Goal: Find specific page/section: Find specific page/section

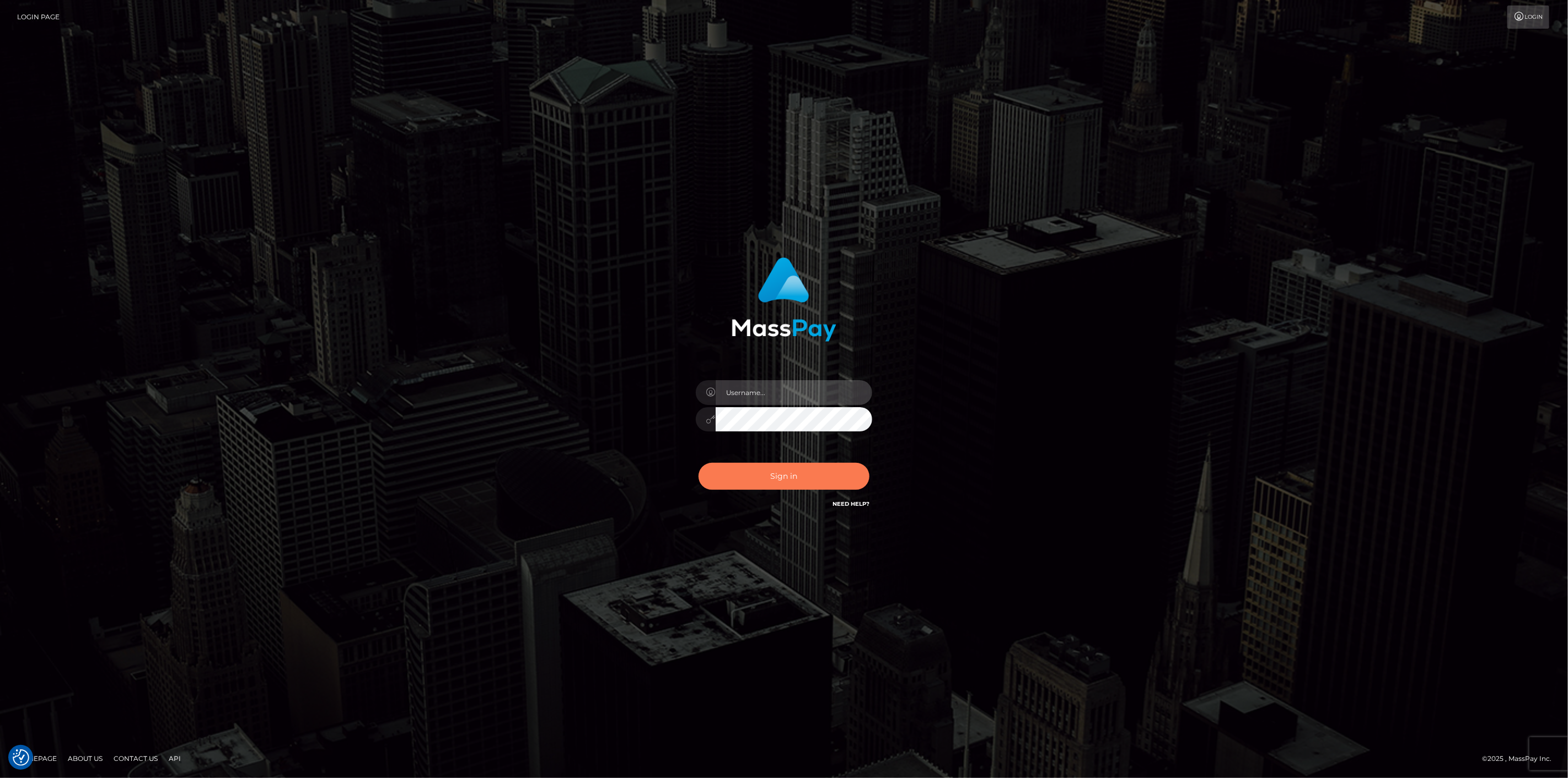
type input "scott.cm"
click at [772, 473] on button "Sign in" at bounding box center [784, 476] width 171 height 27
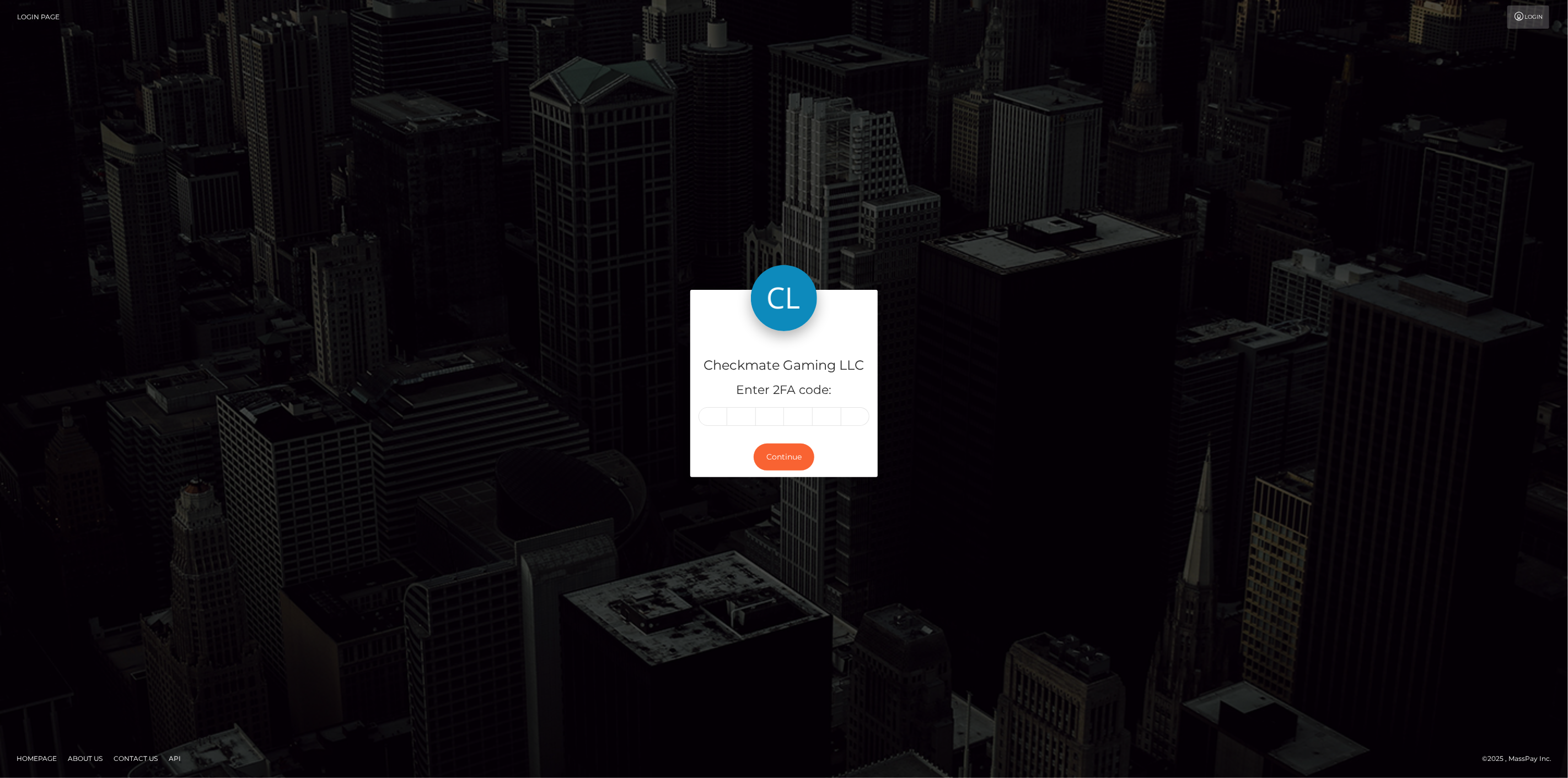
click at [718, 414] on input "text" at bounding box center [713, 416] width 29 height 19
type input "9"
type input "1"
type input "2"
type input "5"
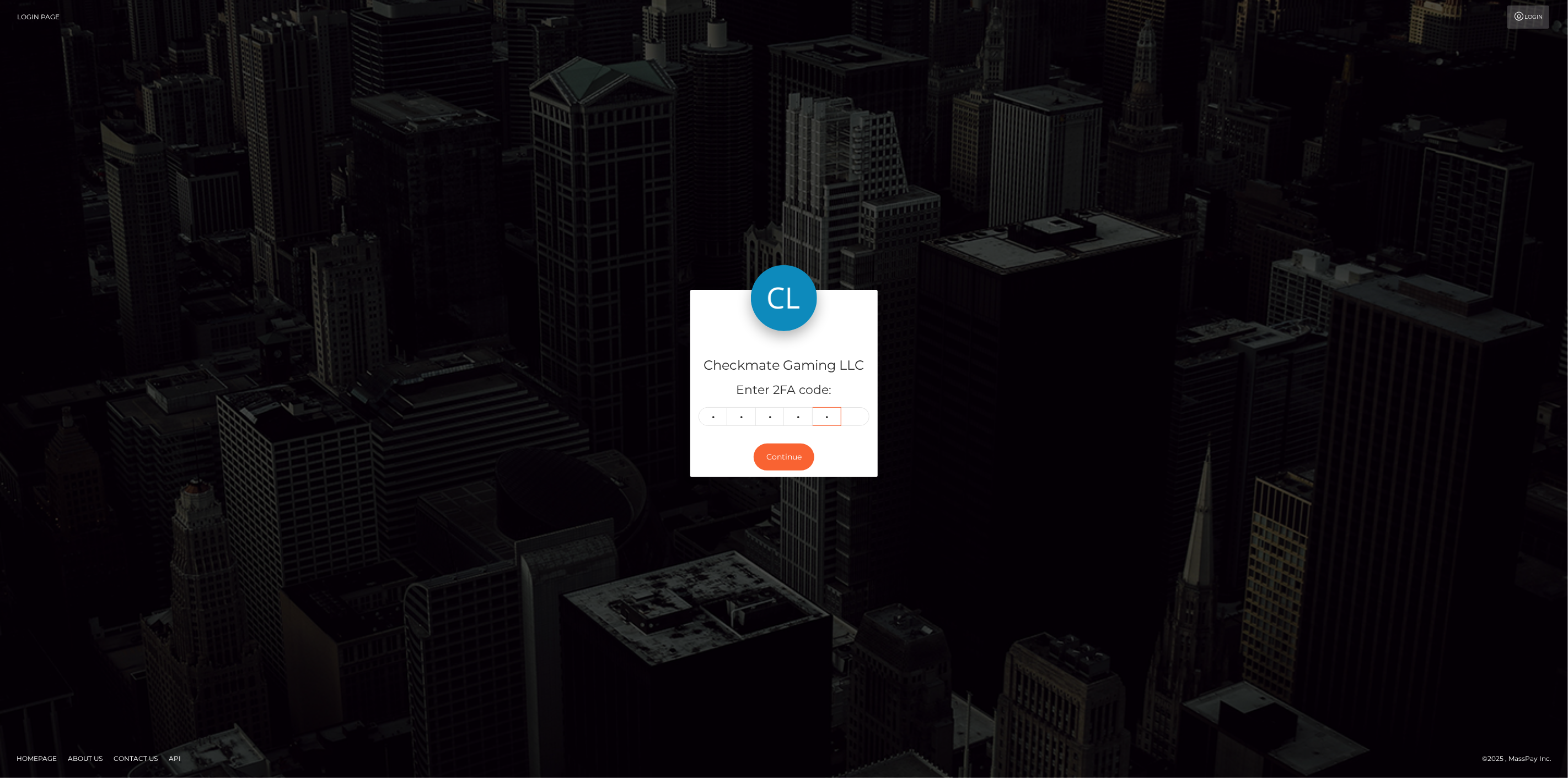
type input "4"
type input "9"
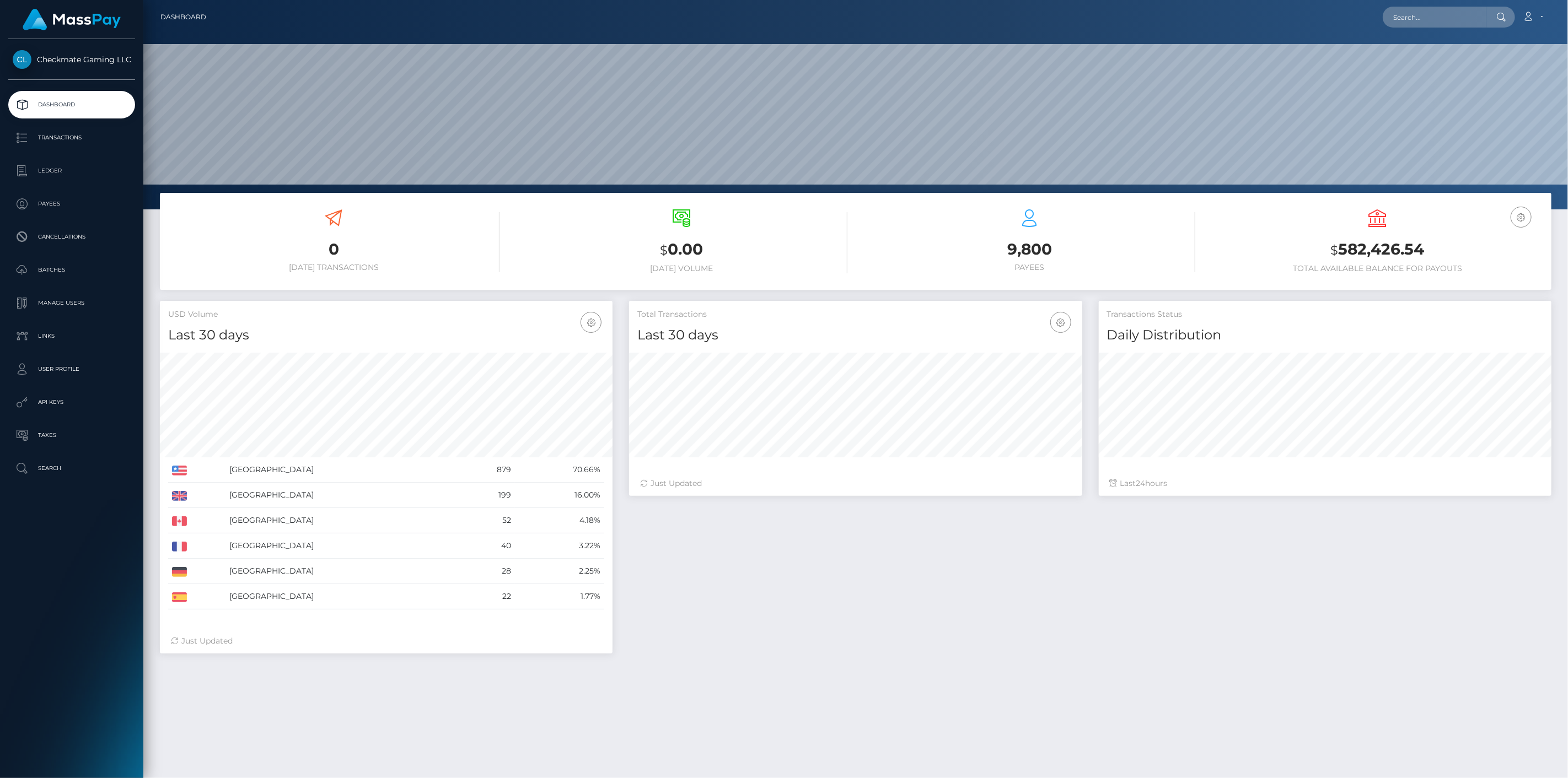
scroll to position [195, 453]
click at [74, 199] on p "Payees" at bounding box center [72, 204] width 118 height 17
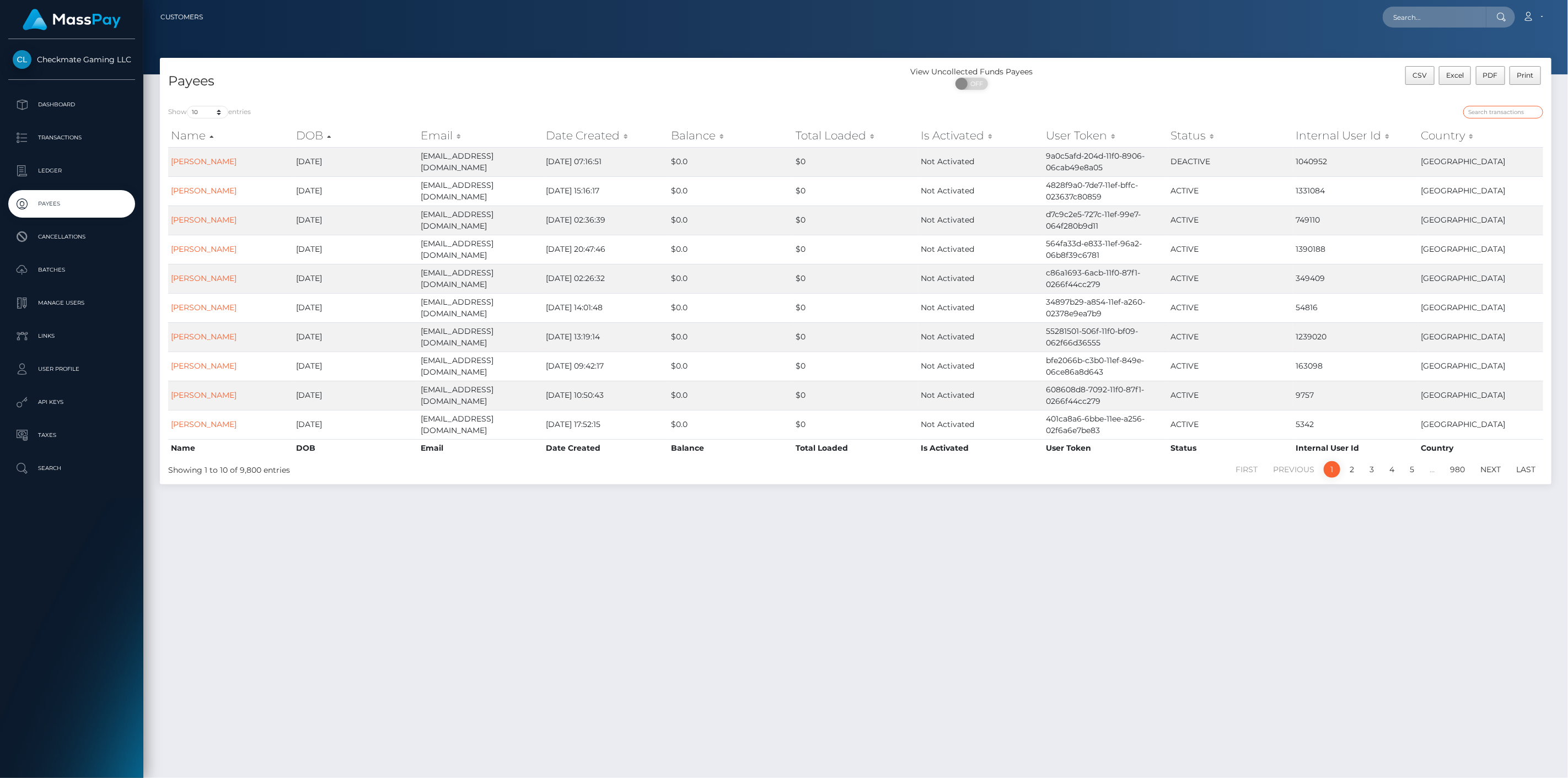
paste input "472668"
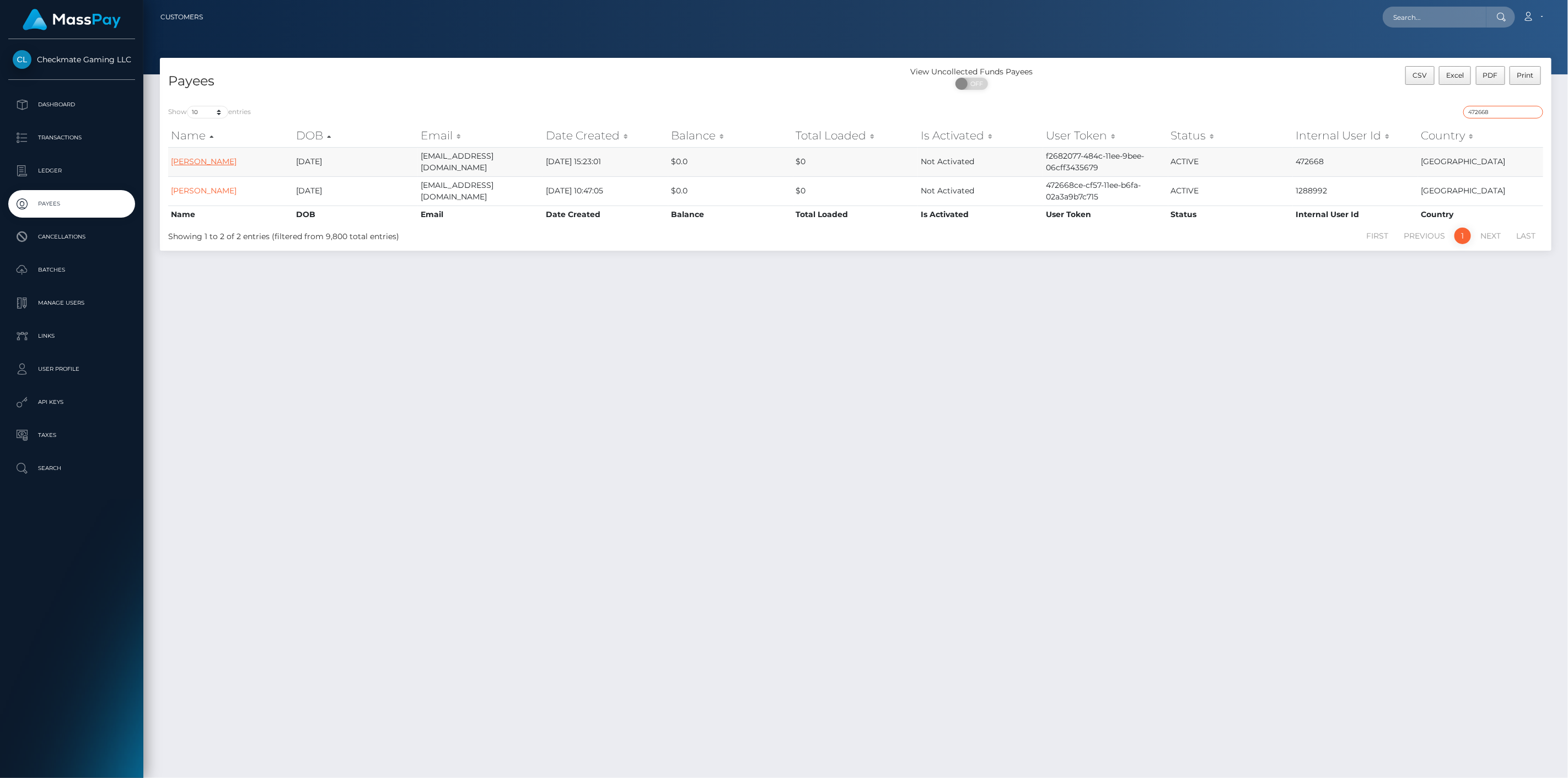
type input "472668"
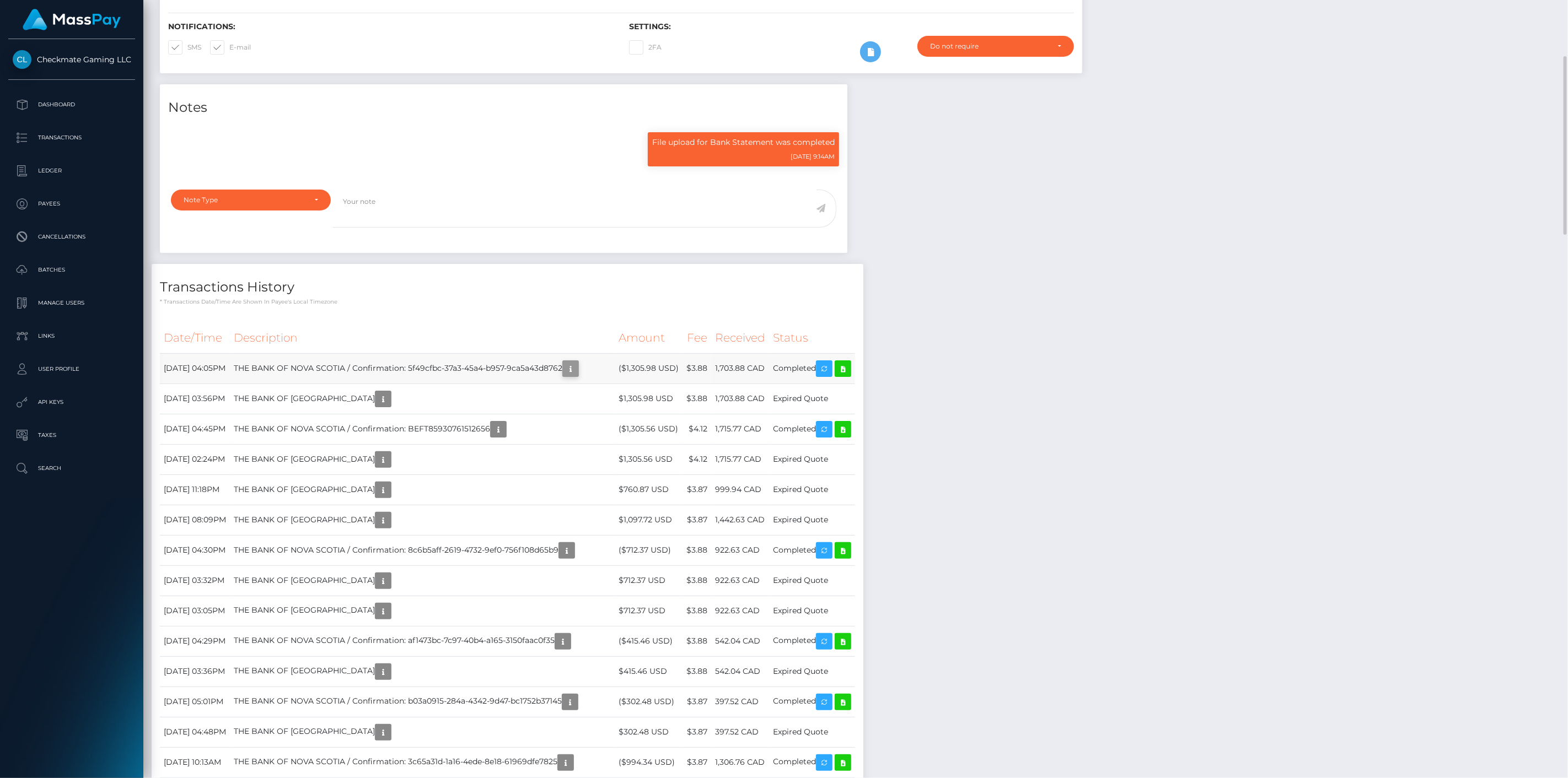
scroll to position [132, 453]
click at [577, 370] on icon "button" at bounding box center [571, 369] width 13 height 13
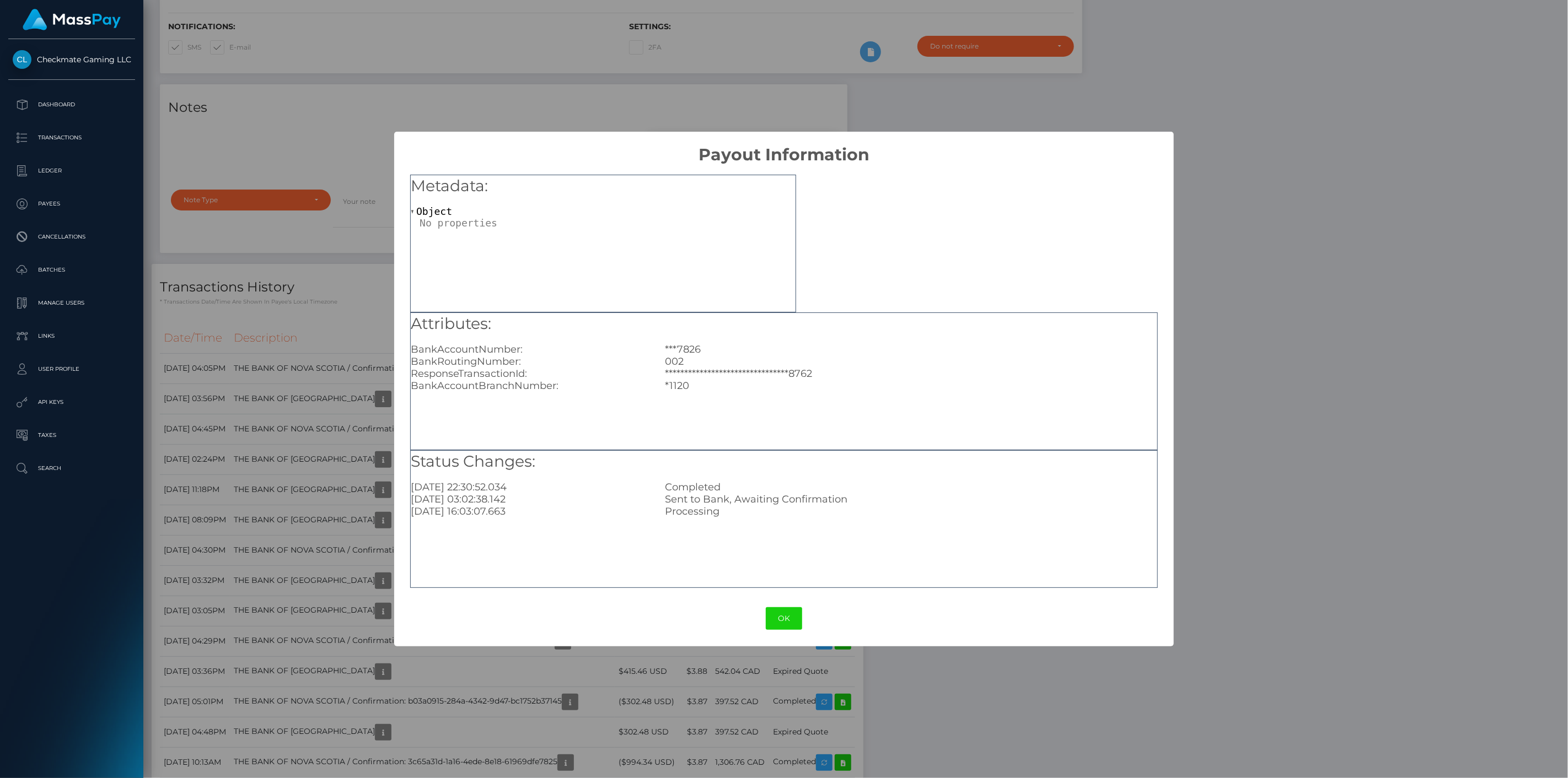
click at [334, 389] on div "**********" at bounding box center [784, 389] width 1568 height 778
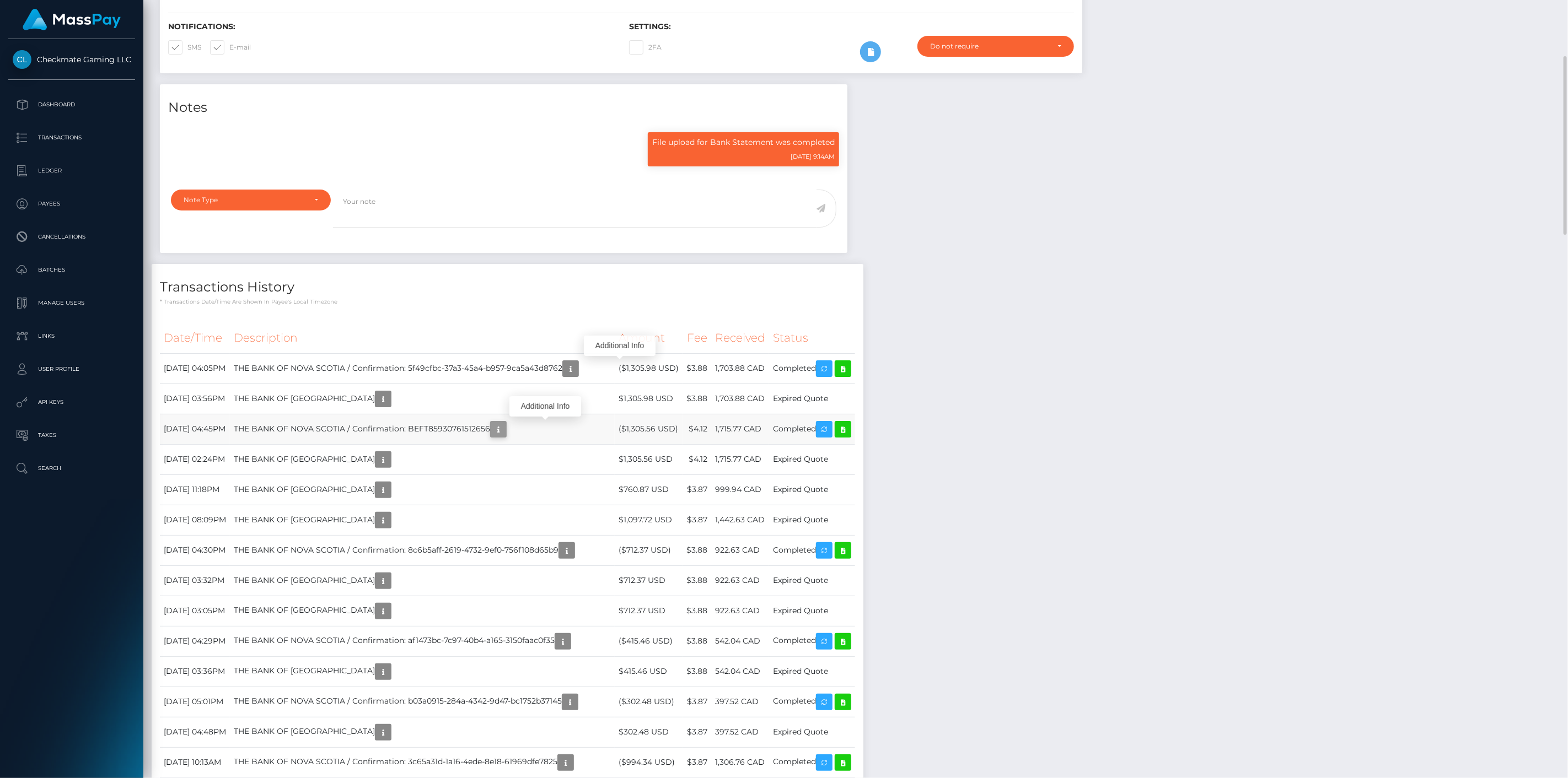
click at [505, 431] on icon "button" at bounding box center [499, 429] width 13 height 13
